Goal: Task Accomplishment & Management: Manage account settings

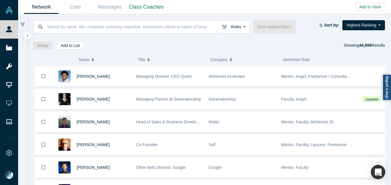
click at [123, 20] on div "Roles Founders Faculty Mentors Alumni Mentor Angels VCs Corporate Innovator Ser…" at bounding box center [209, 31] width 364 height 35
click at [122, 26] on input at bounding box center [132, 27] width 171 height 14
paste input "[EMAIL_ADDRESS][DOMAIN_NAME]"
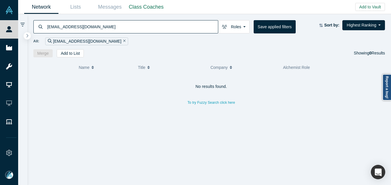
click at [80, 24] on input "[EMAIL_ADDRESS][DOMAIN_NAME]" at bounding box center [132, 27] width 171 height 14
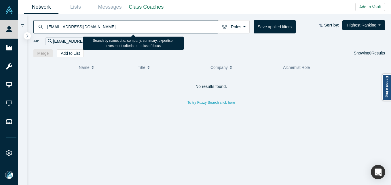
click at [80, 24] on input "[EMAIL_ADDRESS][DOMAIN_NAME]" at bounding box center [132, 27] width 171 height 14
paste input "cchai@hillspirellc"
click at [127, 25] on input "[EMAIL_ADDRESS][DOMAIN_NAME]" at bounding box center [132, 27] width 171 height 14
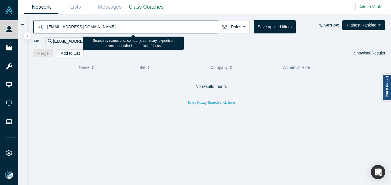
paste input "[PERSON_NAME].[PERSON_NAME]@atlascopco"
click at [127, 25] on input "[EMAIL_ADDRESS][DOMAIN_NAME]" at bounding box center [132, 27] width 171 height 14
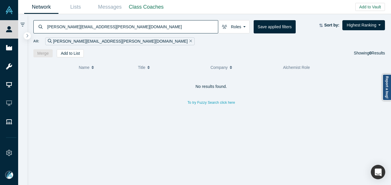
click at [132, 25] on input "[PERSON_NAME][EMAIL_ADDRESS][PERSON_NAME][DOMAIN_NAME]" at bounding box center [132, 27] width 171 height 14
click at [125, 26] on input "[PERSON_NAME][EMAIL_ADDRESS][PERSON_NAME][DOMAIN_NAME]" at bounding box center [132, 27] width 171 height 14
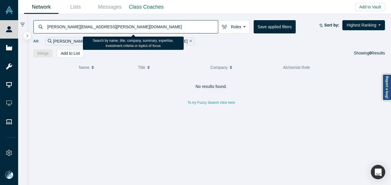
click at [125, 26] on input "[PERSON_NAME][EMAIL_ADDRESS][PERSON_NAME][DOMAIN_NAME]" at bounding box center [132, 27] width 171 height 14
paste input "jramsaran@fukuda"
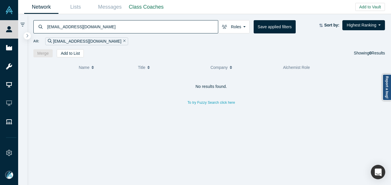
click at [142, 29] on input "[EMAIL_ADDRESS][DOMAIN_NAME]" at bounding box center [132, 27] width 171 height 14
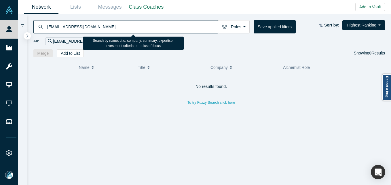
click at [142, 29] on input "[EMAIL_ADDRESS][DOMAIN_NAME]" at bounding box center [132, 27] width 171 height 14
paste input "nsalim@thermofisher"
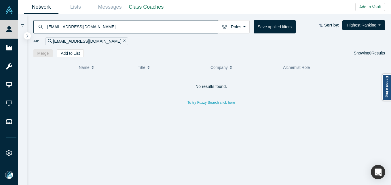
click at [128, 29] on input "[EMAIL_ADDRESS][DOMAIN_NAME]" at bounding box center [132, 27] width 171 height 14
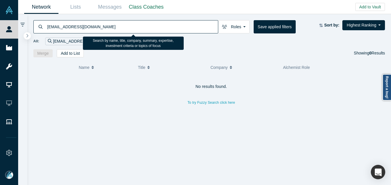
paste input "[PERSON_NAME].[PERSON_NAME]@daiml"
click at [128, 29] on input "[EMAIL_ADDRESS][DOMAIN_NAME]" at bounding box center [132, 27] width 171 height 14
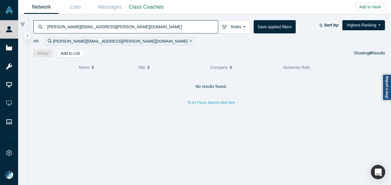
click at [146, 28] on input "[PERSON_NAME][EMAIL_ADDRESS][PERSON_NAME][DOMAIN_NAME]" at bounding box center [132, 27] width 171 height 14
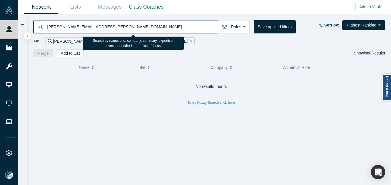
click at [146, 28] on input "[PERSON_NAME][EMAIL_ADDRESS][PERSON_NAME][DOMAIN_NAME]" at bounding box center [132, 27] width 171 height 14
paste input "sunny.bedi@snowflake"
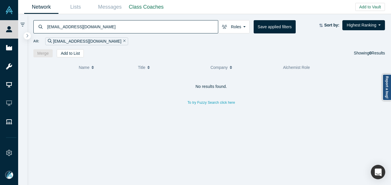
click at [148, 29] on input "[EMAIL_ADDRESS][DOMAIN_NAME]" at bounding box center [132, 27] width 171 height 14
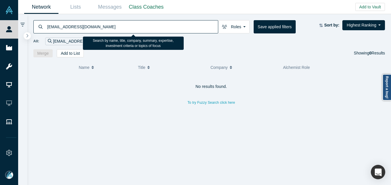
click at [148, 29] on input "[EMAIL_ADDRESS][DOMAIN_NAME]" at bounding box center [132, 27] width 171 height 14
paste input "dhu@nea"
drag, startPoint x: 152, startPoint y: 32, endPoint x: 149, endPoint y: 27, distance: 5.7
click at [152, 32] on input "[EMAIL_ADDRESS][DOMAIN_NAME]" at bounding box center [132, 27] width 171 height 14
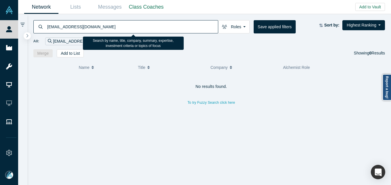
click at [148, 26] on input "[EMAIL_ADDRESS][DOMAIN_NAME]" at bounding box center [132, 27] width 171 height 14
paste input "lfang@dcm"
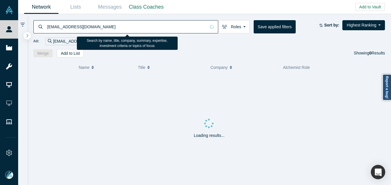
click at [133, 22] on input "[EMAIL_ADDRESS][DOMAIN_NAME]" at bounding box center [126, 27] width 159 height 14
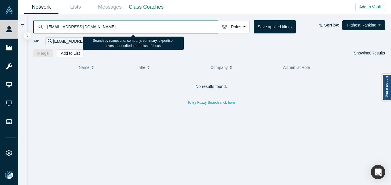
click at [147, 31] on input "[EMAIL_ADDRESS][DOMAIN_NAME]" at bounding box center [132, 27] width 171 height 14
paste input "z"
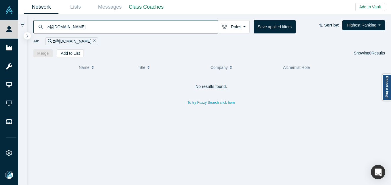
click at [142, 33] on input "z@[DOMAIN_NAME]" at bounding box center [132, 27] width 171 height 14
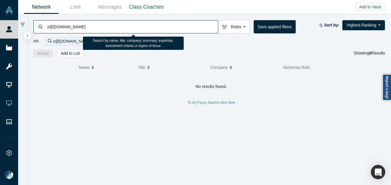
click at [142, 33] on input "z@[DOMAIN_NAME]" at bounding box center [132, 27] width 171 height 14
click at [141, 30] on input "z@[DOMAIN_NAME]" at bounding box center [132, 27] width 171 height 14
paste input "[EMAIL_ADDRESS][DOMAIN_NAME]"
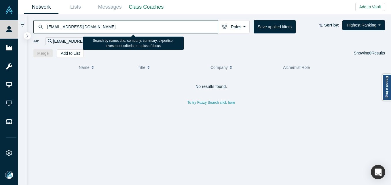
click at [138, 22] on input "[EMAIL_ADDRESS][DOMAIN_NAME]" at bounding box center [132, 27] width 171 height 14
click at [139, 22] on input "[EMAIL_ADDRESS][DOMAIN_NAME]" at bounding box center [132, 27] width 171 height 14
paste input "[EMAIL_ADDRESS][DOMAIN_NAME]"
click at [114, 21] on input "[EMAIL_ADDRESS][DOMAIN_NAME]" at bounding box center [132, 27] width 171 height 14
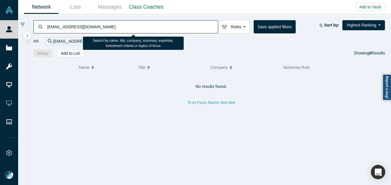
click at [113, 23] on input "[EMAIL_ADDRESS][DOMAIN_NAME]" at bounding box center [132, 27] width 171 height 14
paste input "[EMAIL_ADDRESS][DOMAIN_NAME]"
click at [113, 23] on input "[EMAIL_ADDRESS][DOMAIN_NAME]" at bounding box center [132, 27] width 171 height 14
click at [146, 30] on input "[EMAIL_ADDRESS][DOMAIN_NAME]" at bounding box center [132, 27] width 171 height 14
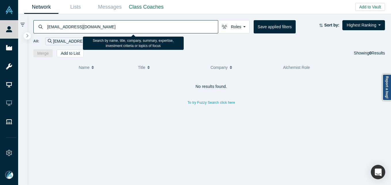
click at [146, 30] on input "[EMAIL_ADDRESS][DOMAIN_NAME]" at bounding box center [132, 27] width 171 height 14
paste input "bhu@nea"
click at [124, 25] on input "[EMAIL_ADDRESS][DOMAIN_NAME]" at bounding box center [132, 27] width 171 height 14
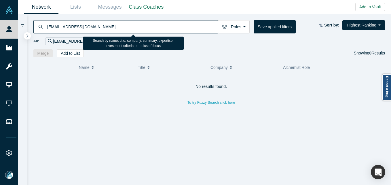
click at [124, 25] on input "[EMAIL_ADDRESS][DOMAIN_NAME]" at bounding box center [132, 27] width 171 height 14
paste input "[EMAIL_ADDRESS][DOMAIN_NAME]"
click at [152, 27] on input "[EMAIL_ADDRESS][DOMAIN_NAME]" at bounding box center [132, 27] width 171 height 14
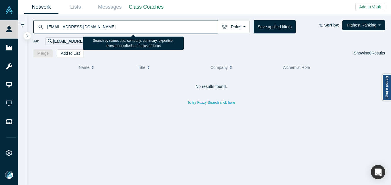
paste input "[PERSON_NAME][EMAIL_ADDRESS][DOMAIN_NAME]"
click at [161, 24] on input "[PERSON_NAME][EMAIL_ADDRESS][DOMAIN_NAME]" at bounding box center [132, 27] width 171 height 14
paste input "[EMAIL_ADDRESS][DOMAIN_NAME]"
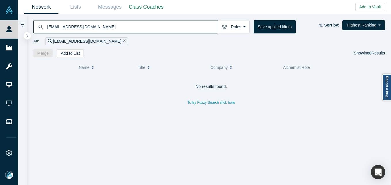
type input "[EMAIL_ADDRESS][DOMAIN_NAME]"
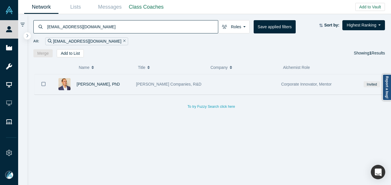
click at [120, 83] on div "[PERSON_NAME], PhD" at bounding box center [104, 84] width 54 height 20
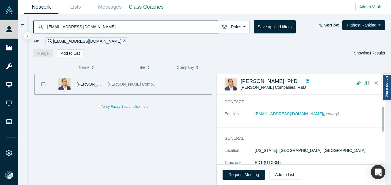
scroll to position [29, 0]
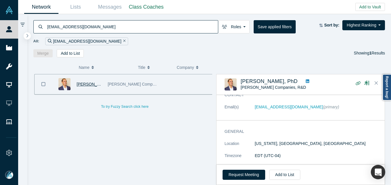
click at [94, 84] on span "[PERSON_NAME], PhD" at bounding box center [98, 84] width 43 height 5
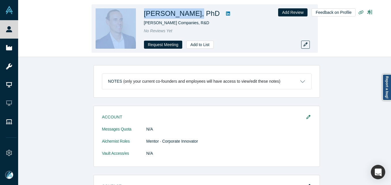
drag, startPoint x: 138, startPoint y: 13, endPoint x: 191, endPoint y: 15, distance: 53.0
click at [191, 15] on div "[PERSON_NAME], PhD [PERSON_NAME] Companies, R&D No Reviews Yet Request Meeting …" at bounding box center [205, 28] width 226 height 48
copy div "[PERSON_NAME]"
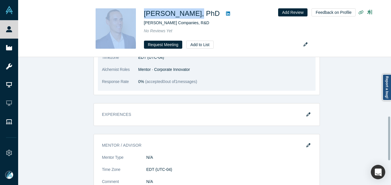
scroll to position [156, 0]
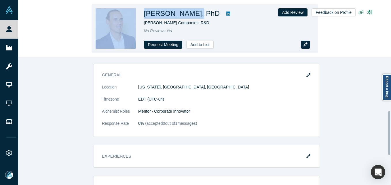
click at [303, 45] on button "button" at bounding box center [305, 45] width 9 height 8
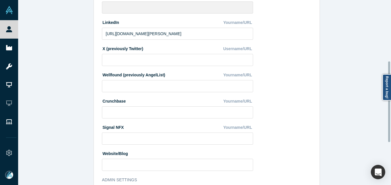
scroll to position [29, 0]
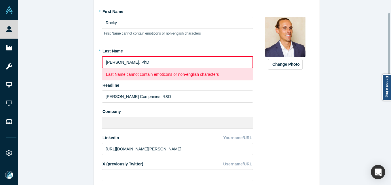
click at [121, 63] on input "[PERSON_NAME], PhD" at bounding box center [177, 62] width 151 height 12
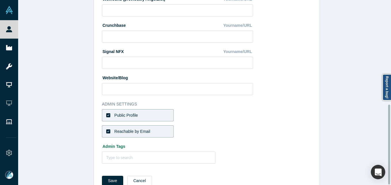
scroll to position [242, 0]
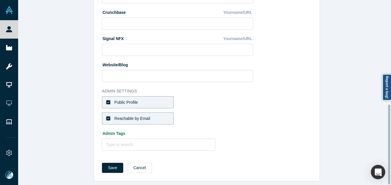
type input "[PERSON_NAME] PhD"
click at [135, 99] on div "Public Profile" at bounding box center [126, 102] width 24 height 6
click at [0, 0] on input "Public Profile" at bounding box center [0, 0] width 0 height 0
click at [139, 115] on div "Reachable by Email" at bounding box center [132, 118] width 36 height 6
drag, startPoint x: 139, startPoint y: 113, endPoint x: 204, endPoint y: 96, distance: 66.8
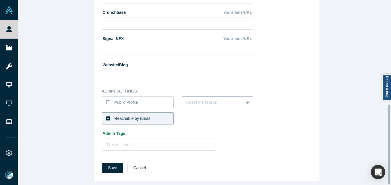
click at [204, 99] on div at bounding box center [213, 102] width 54 height 7
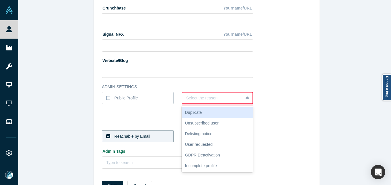
click at [195, 98] on div at bounding box center [212, 97] width 53 height 7
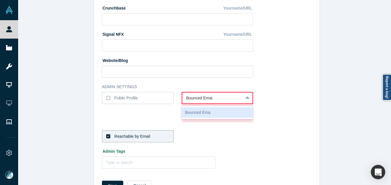
type input "Bounced Email"
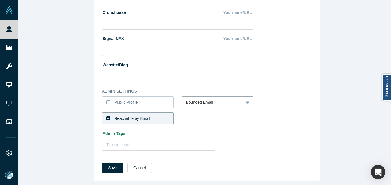
click at [145, 115] on div "Reachable by Email" at bounding box center [132, 118] width 36 height 6
click at [0, 0] on input "Reachable by Email" at bounding box center [0, 0] width 0 height 0
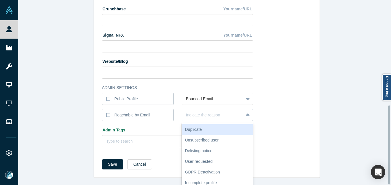
click at [188, 113] on div at bounding box center [213, 114] width 54 height 7
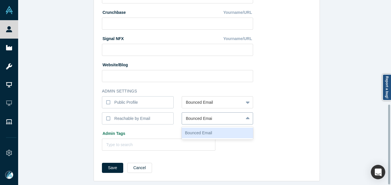
type input "Bounced Email"
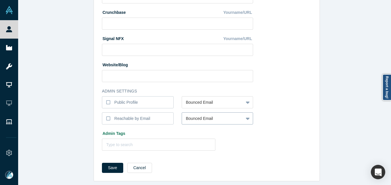
click at [102, 163] on button "Save" at bounding box center [112, 168] width 21 height 10
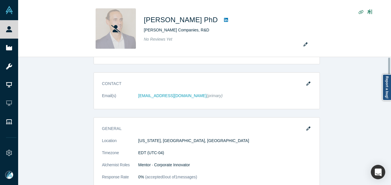
scroll to position [0, 0]
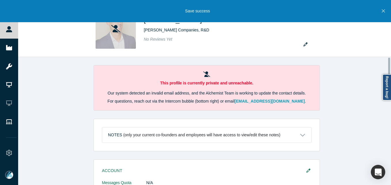
drag, startPoint x: 10, startPoint y: 28, endPoint x: 28, endPoint y: 5, distance: 29.5
click at [11, 28] on icon at bounding box center [9, 29] width 6 height 6
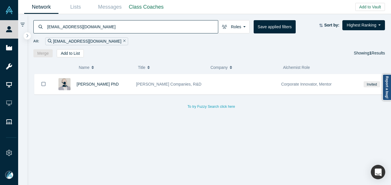
click at [114, 18] on div "[EMAIL_ADDRESS][DOMAIN_NAME] Roles Founders Faculty Mentors Alumni Mentor Angel…" at bounding box center [209, 35] width 364 height 43
click at [112, 26] on input "[EMAIL_ADDRESS][DOMAIN_NAME]" at bounding box center [132, 27] width 171 height 14
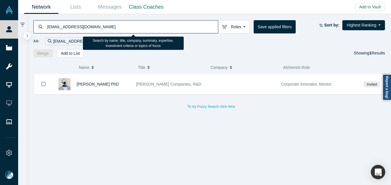
click at [112, 26] on input "[EMAIL_ADDRESS][DOMAIN_NAME]" at bounding box center [132, 27] width 171 height 14
paste input "[PERSON_NAME][EMAIL_ADDRESS][DOMAIN_NAME]"
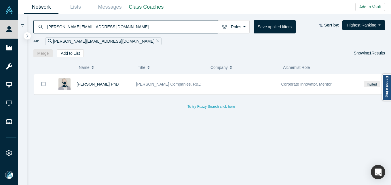
type input "[PERSON_NAME][EMAIL_ADDRESS][DOMAIN_NAME]"
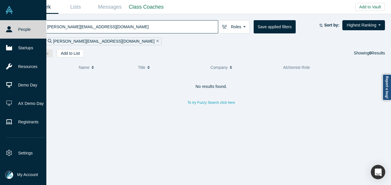
click at [7, 176] on img at bounding box center [9, 175] width 8 height 8
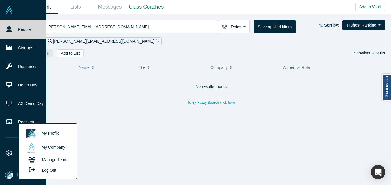
drag, startPoint x: 45, startPoint y: 171, endPoint x: 69, endPoint y: 126, distance: 51.5
click at [45, 171] on button "Log Out" at bounding box center [41, 170] width 35 height 11
